Goal: Task Accomplishment & Management: Complete application form

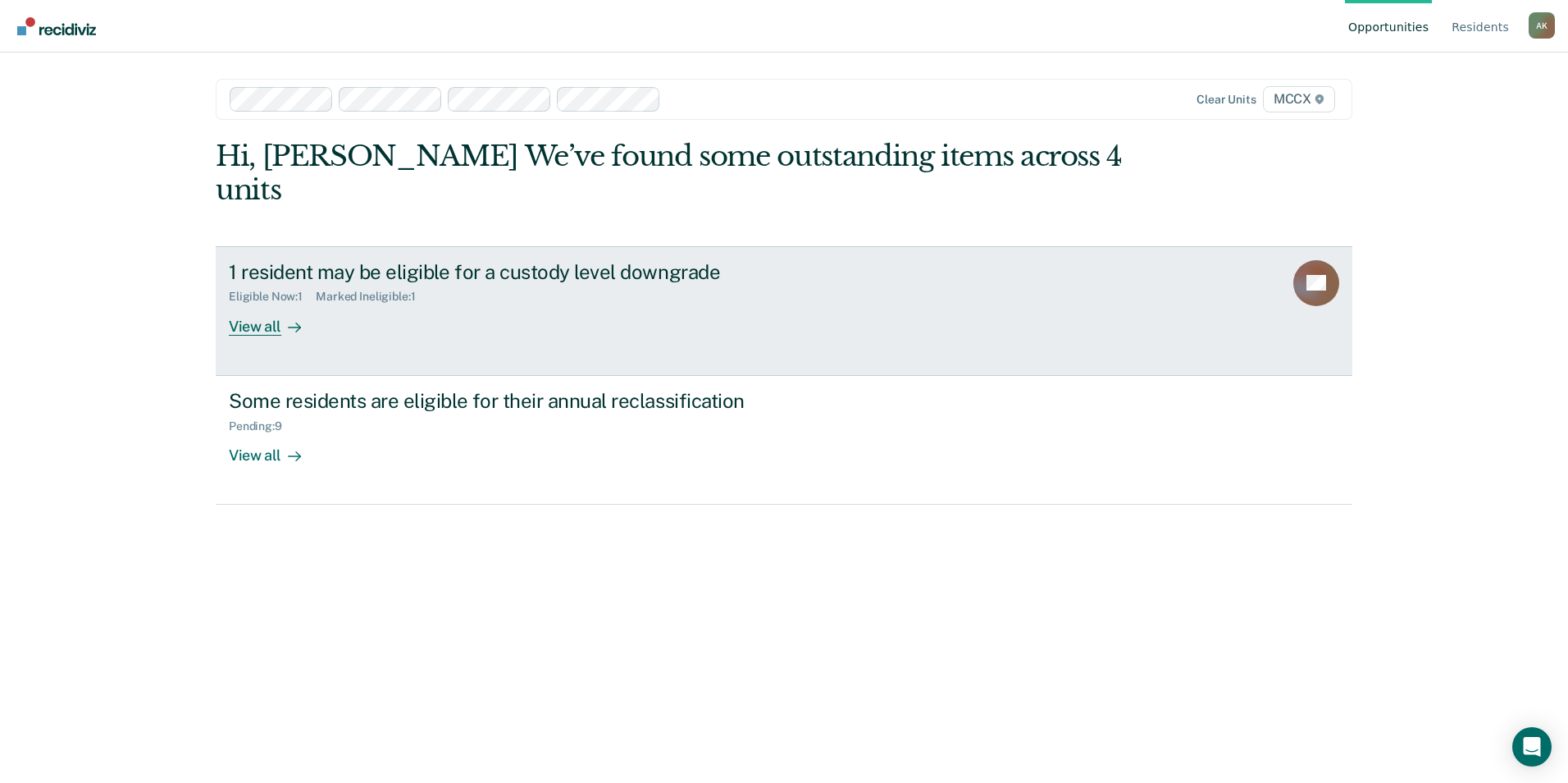
click at [282, 317] on div at bounding box center [291, 326] width 20 height 19
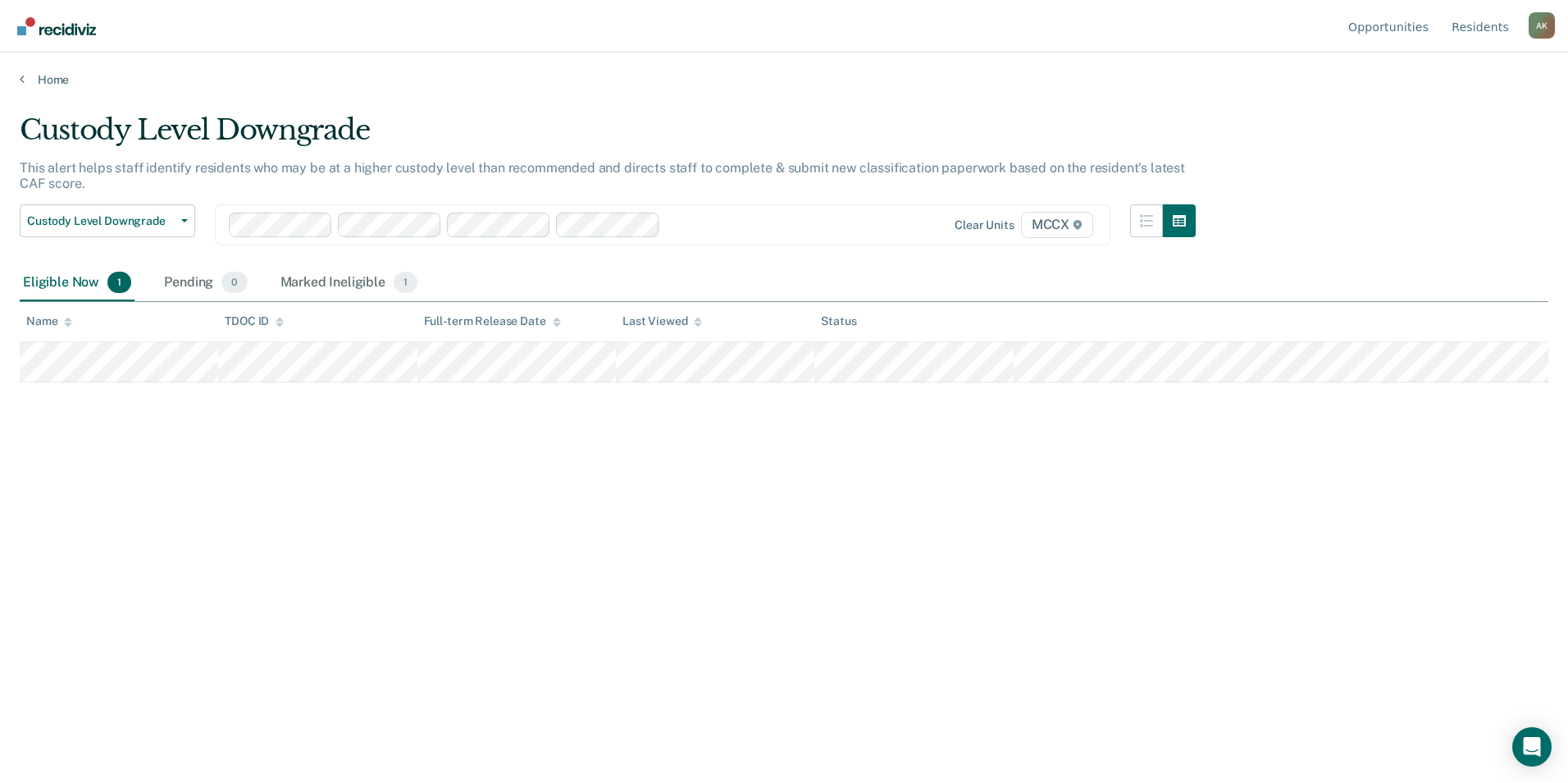
click at [754, 630] on div "Custody Level Downgrade This alert helps staff identify residents who may be at…" at bounding box center [784, 386] width 1529 height 546
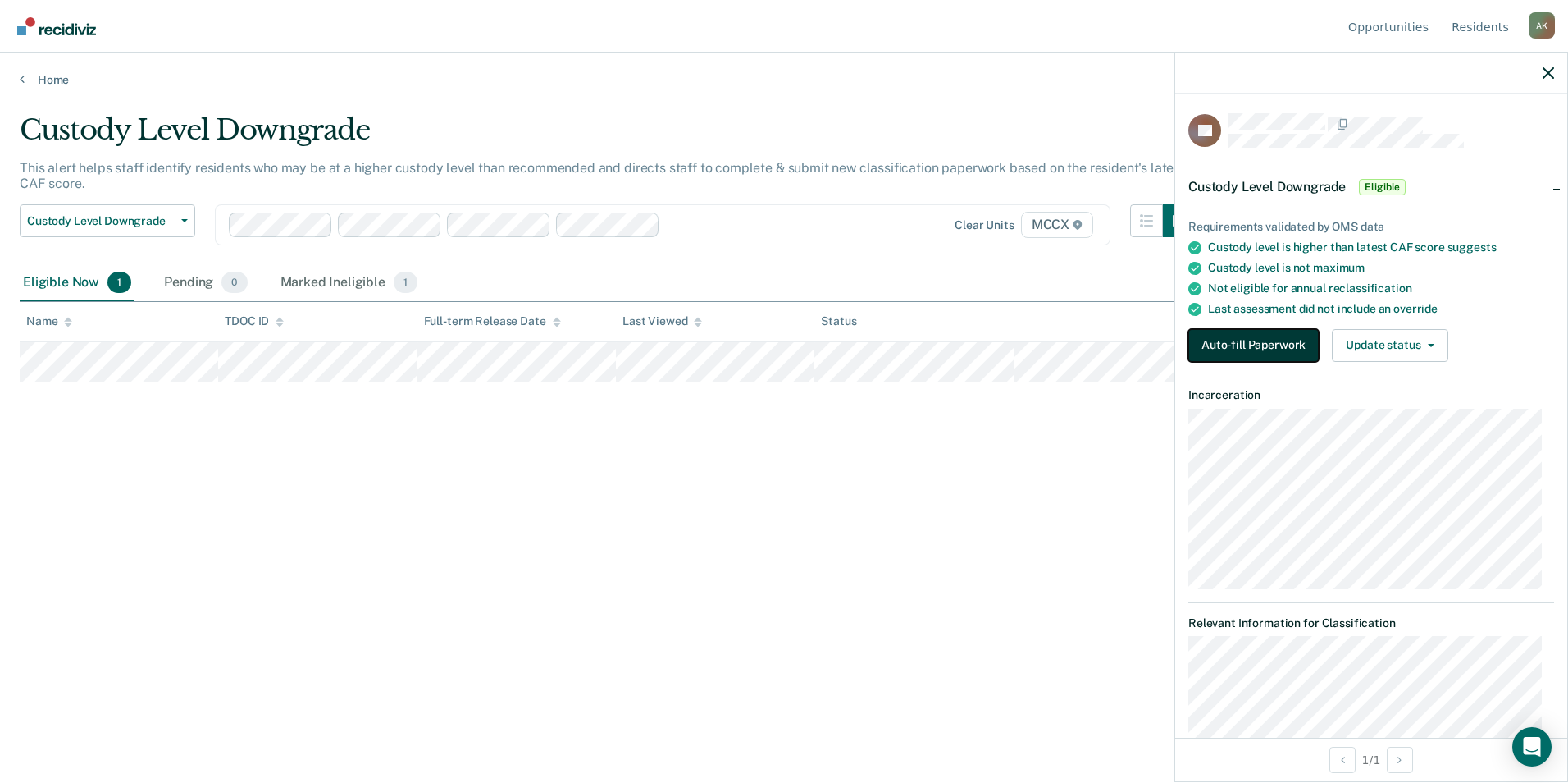
click at [1241, 352] on button "Auto-fill Paperwork" at bounding box center [1253, 346] width 130 height 32
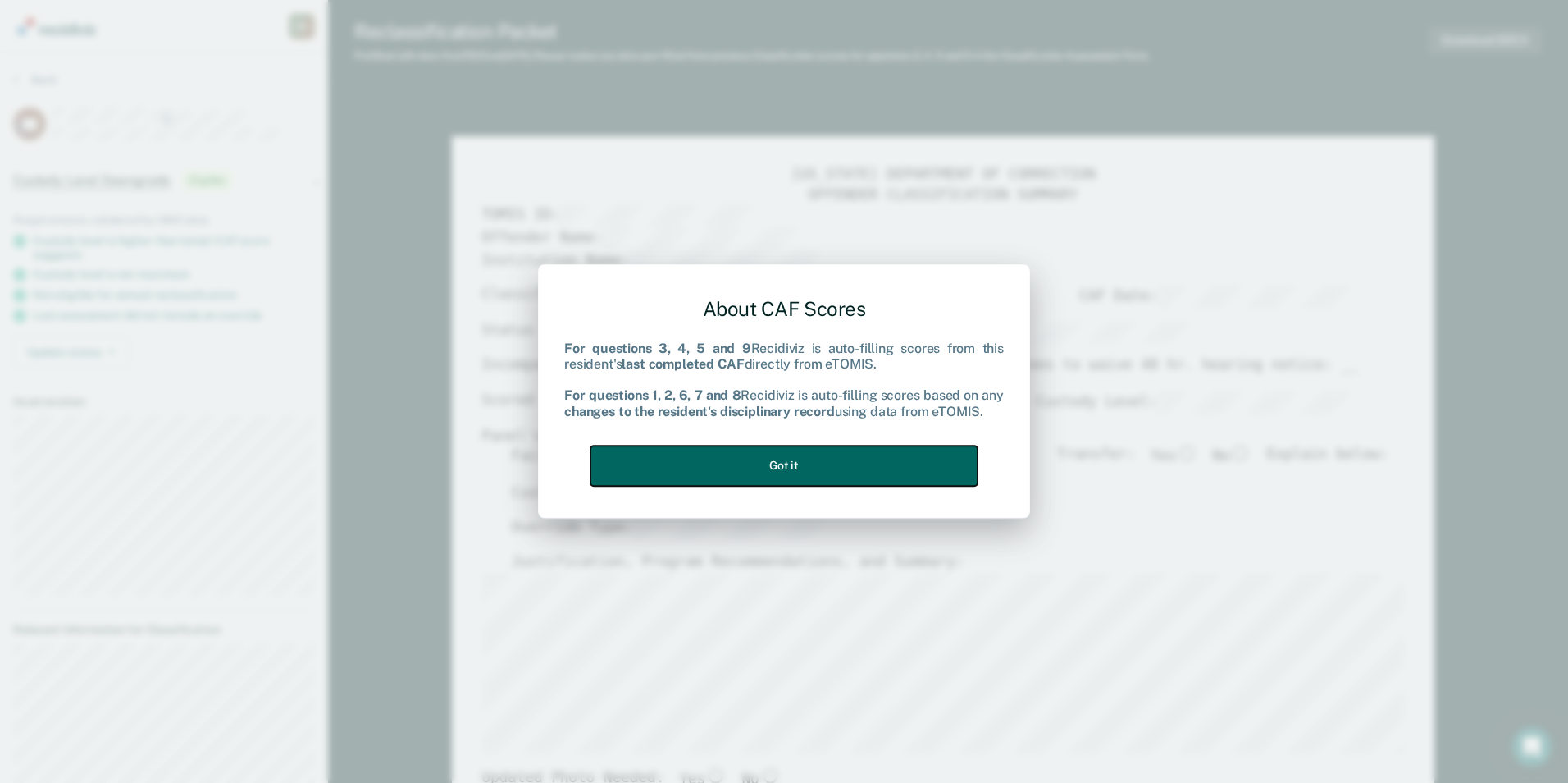
click at [791, 467] on button "Got it" at bounding box center [784, 465] width 387 height 40
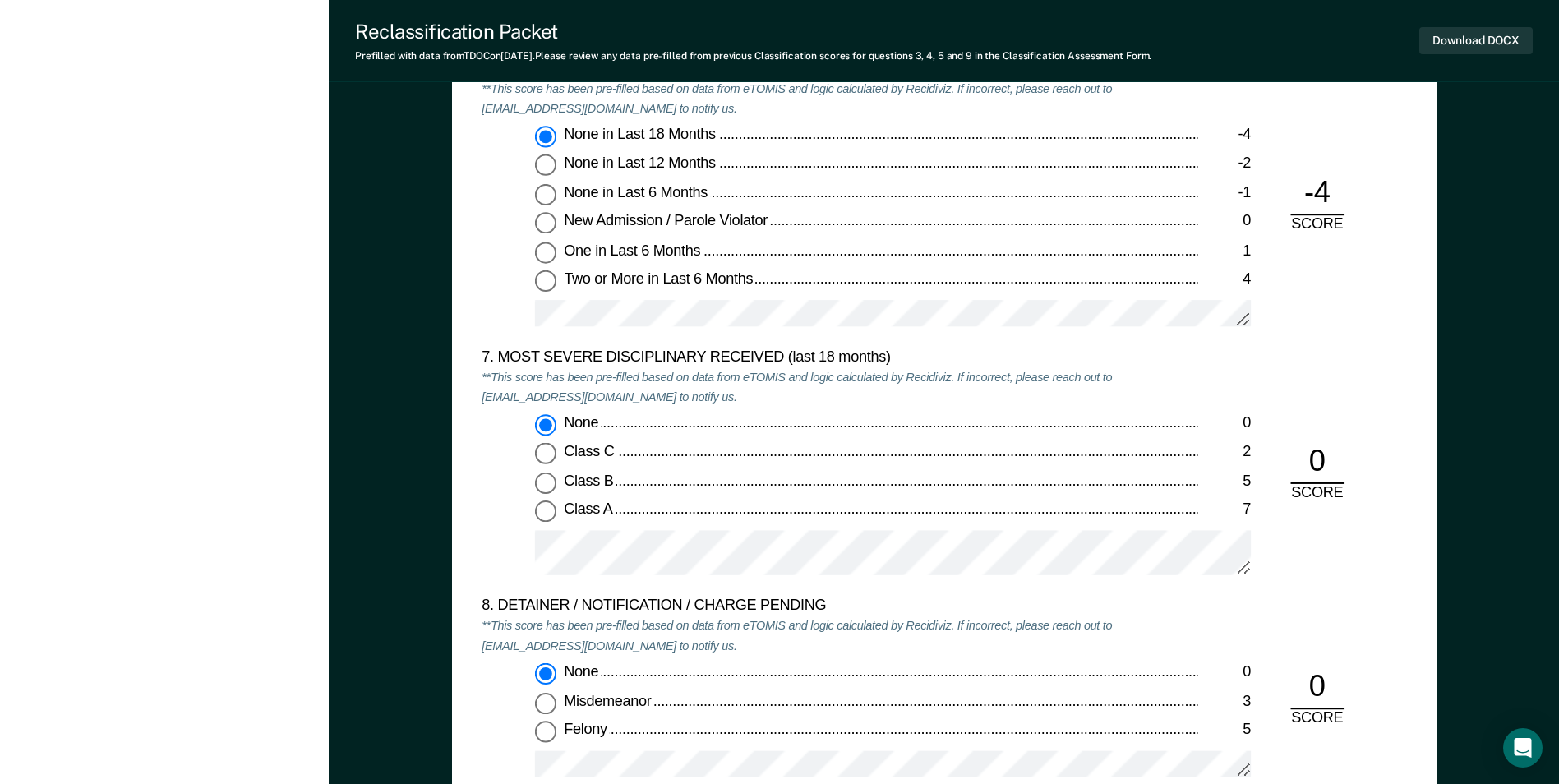
scroll to position [3040, 0]
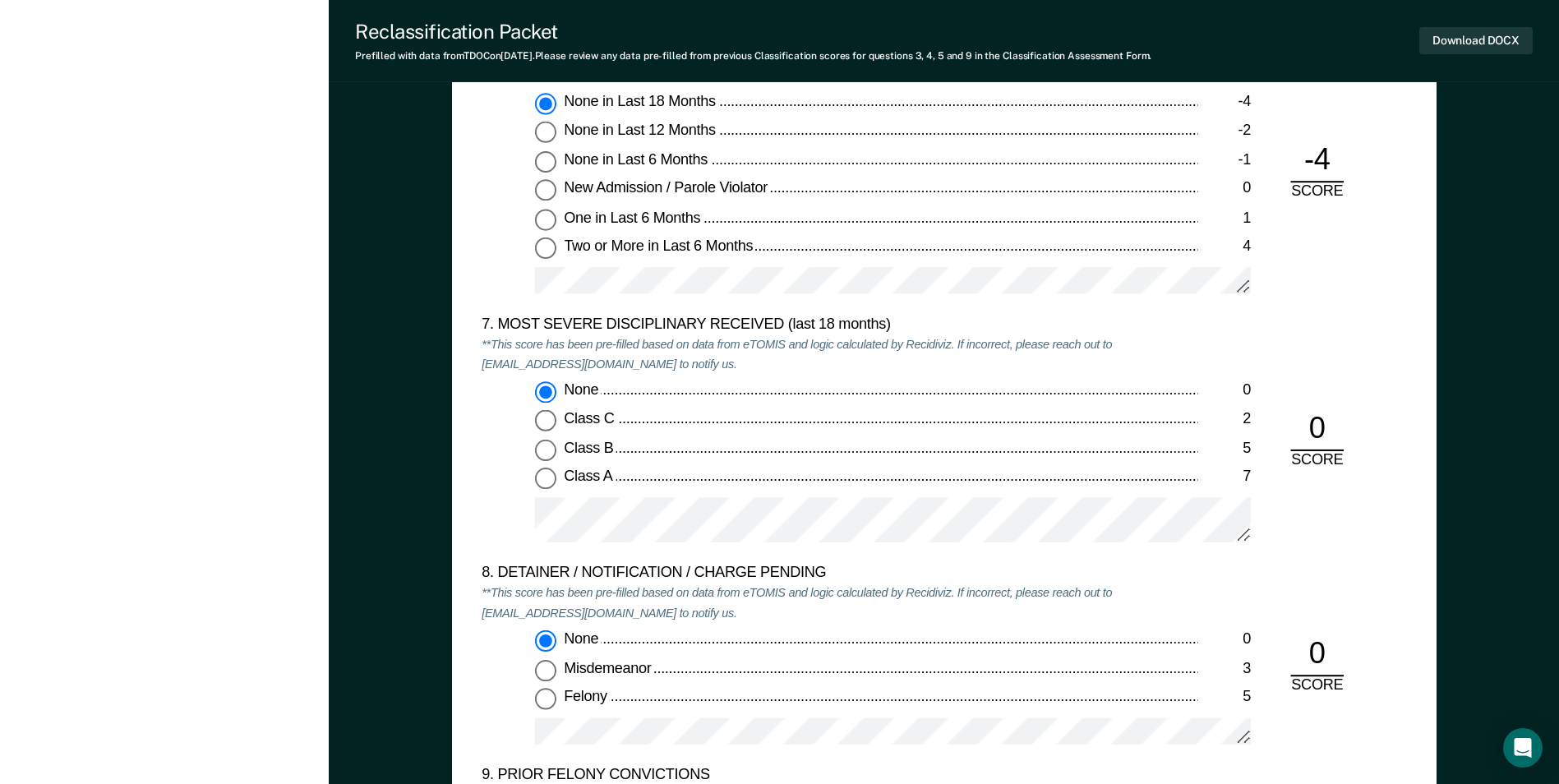
click at [1425, 416] on div "5. ESCAPE HISTORY (WITHIN LAST 5 YEARS OF INCARCERATION) **This score has been …" at bounding box center [944, 405] width 984 height 1401
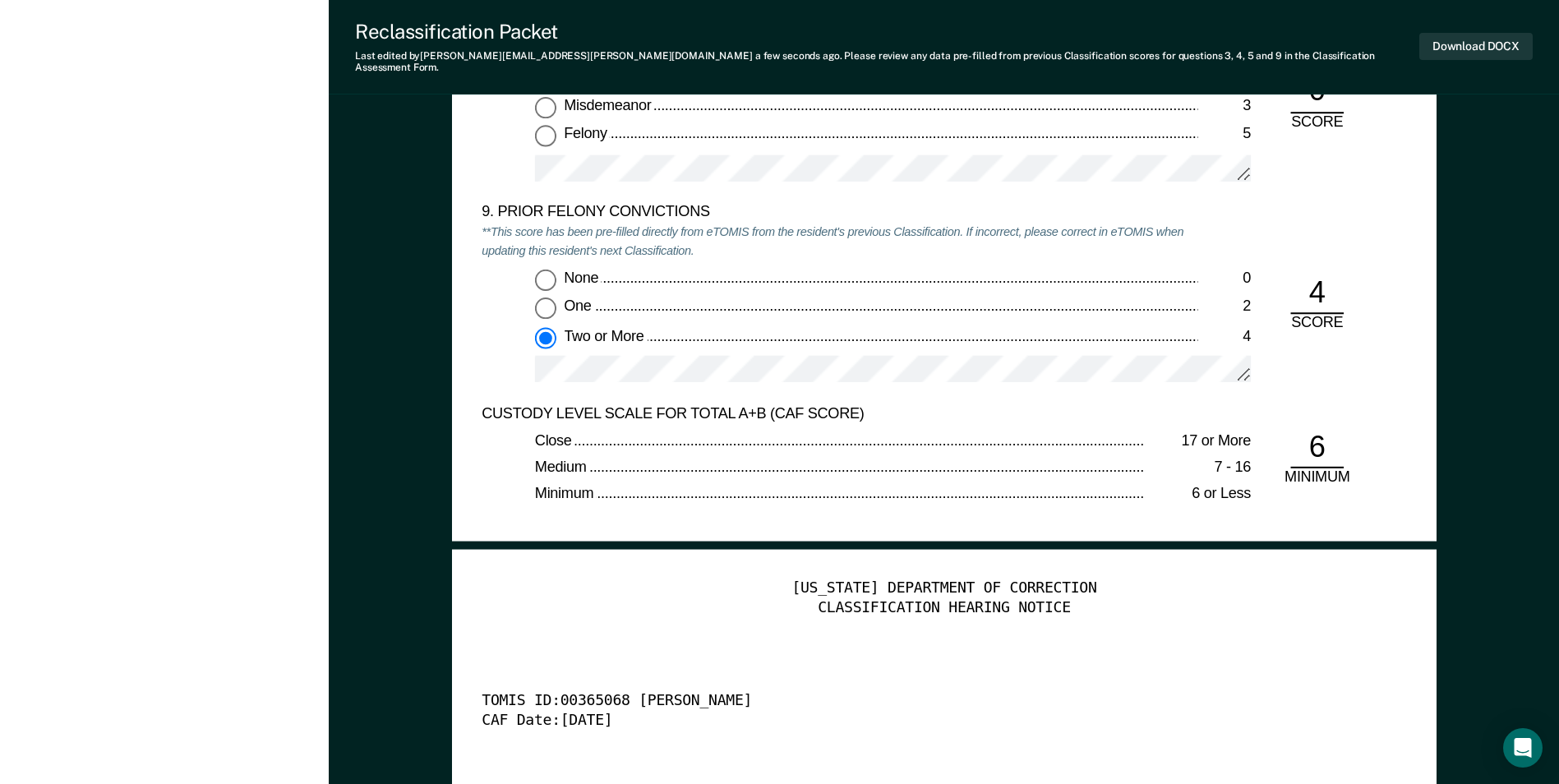
scroll to position [3286, 0]
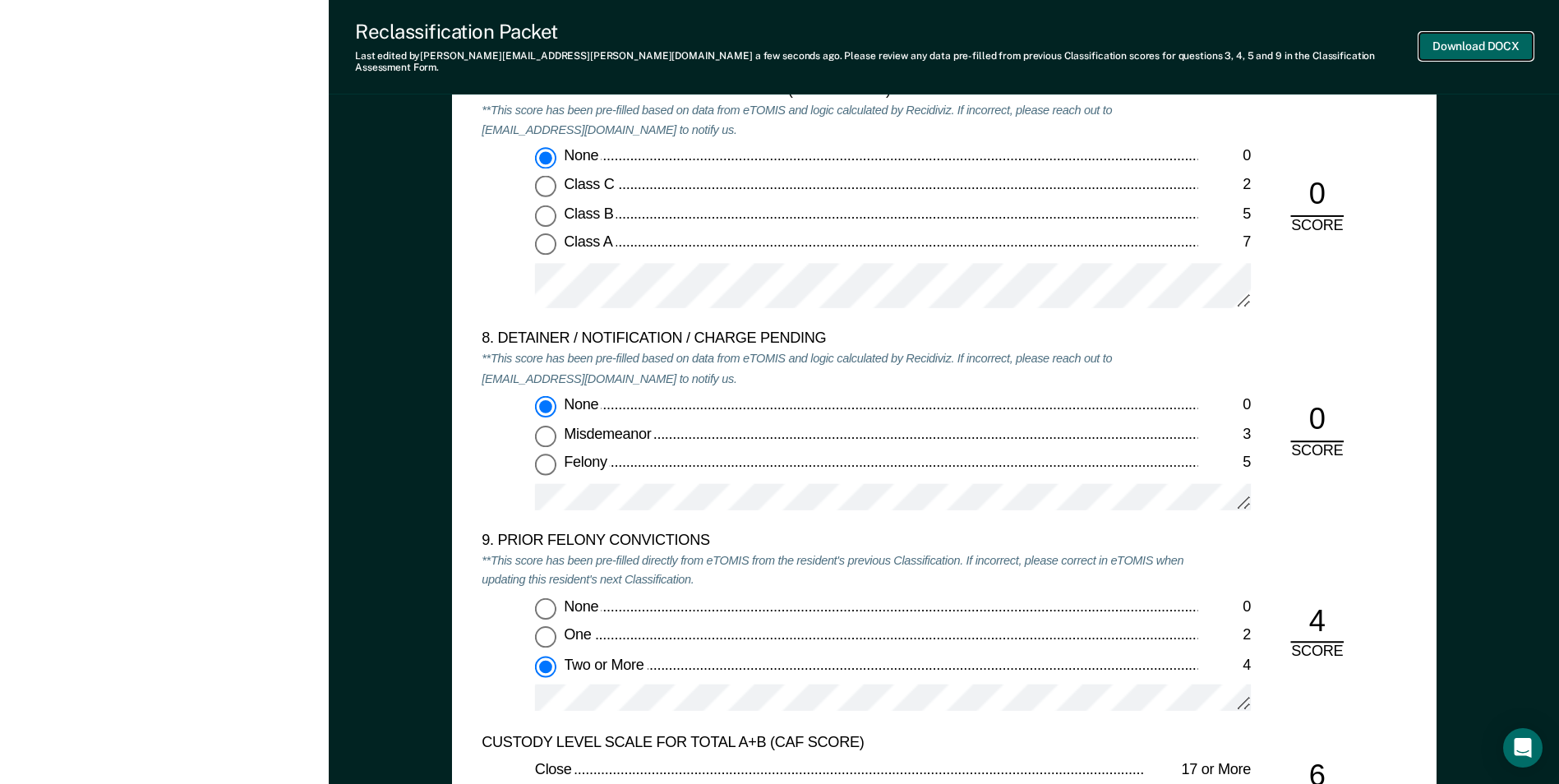
click at [1501, 41] on button "Download DOCX" at bounding box center [1476, 46] width 114 height 27
type textarea "x"
